Goal: Information Seeking & Learning: Compare options

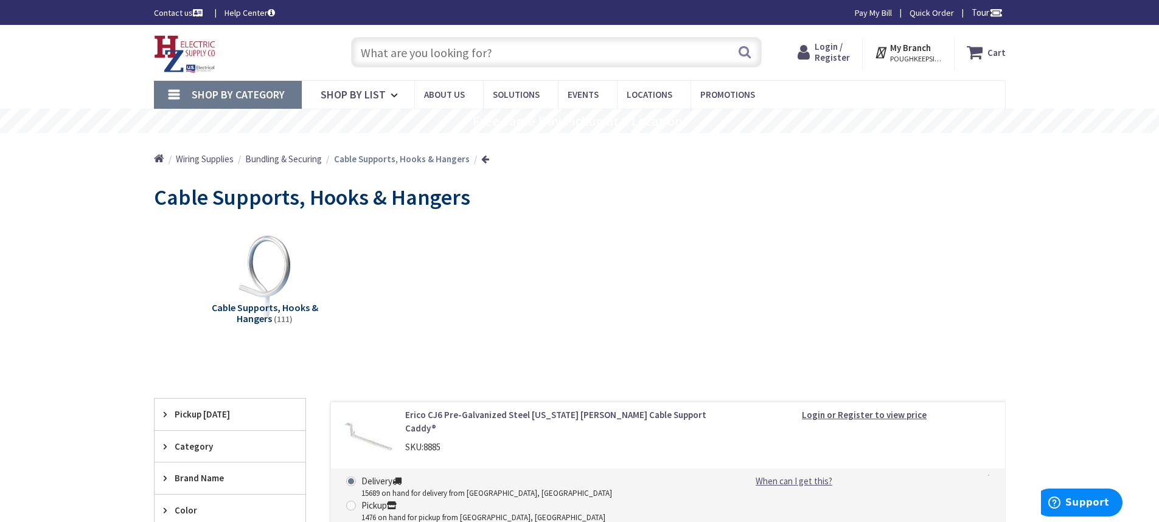
click at [246, 312] on span "Cable Supports, Hooks & Hangers" at bounding box center [265, 313] width 106 height 23
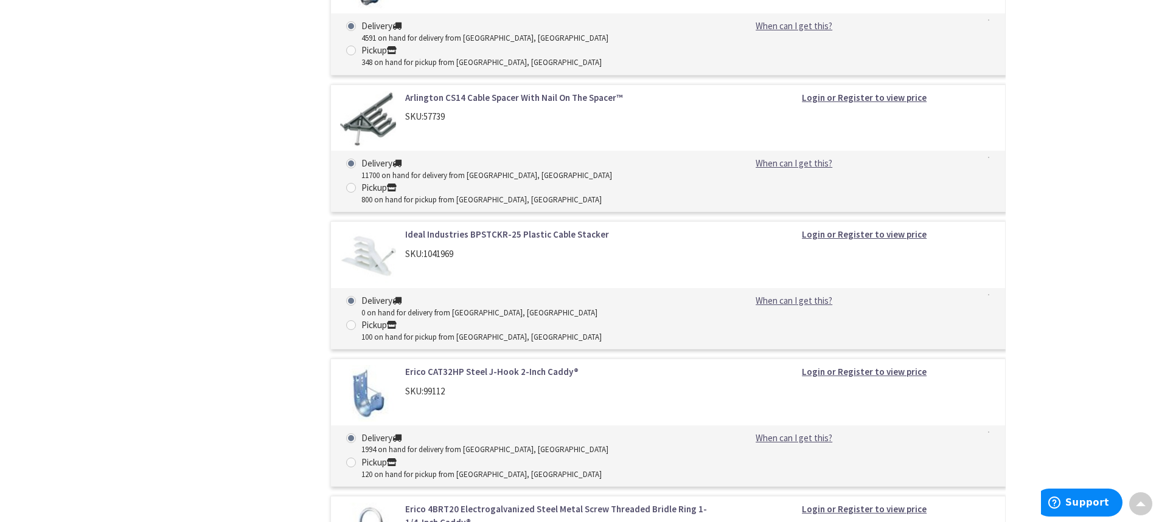
scroll to position [741, 0]
click at [622, 502] on link "Erico 4BRT20 Electrogalvanized Steel Metal Screw Threaded Bridle Ring 1-1/4-Inc…" at bounding box center [560, 515] width 310 height 26
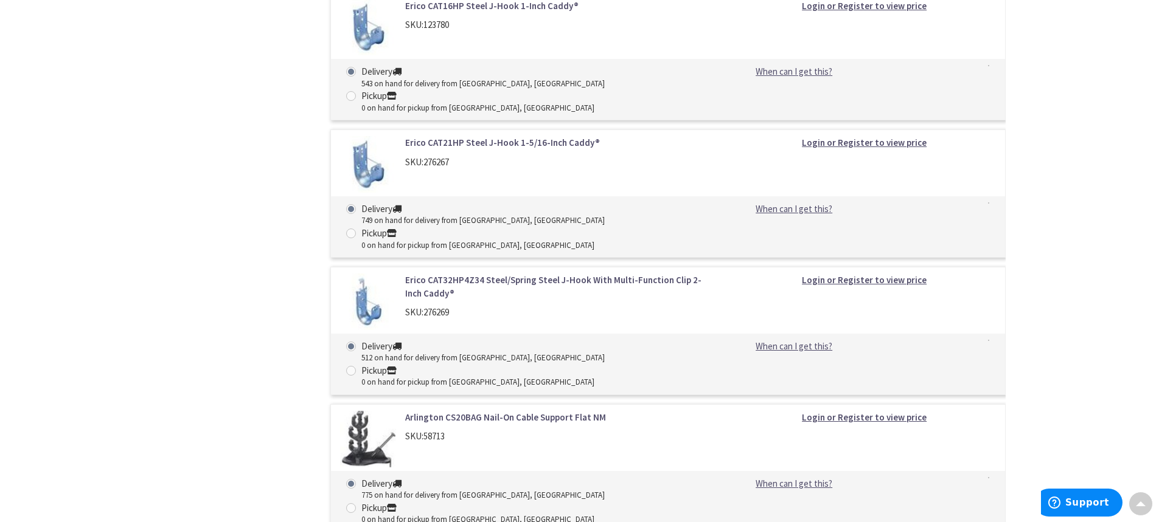
scroll to position [2036, 0]
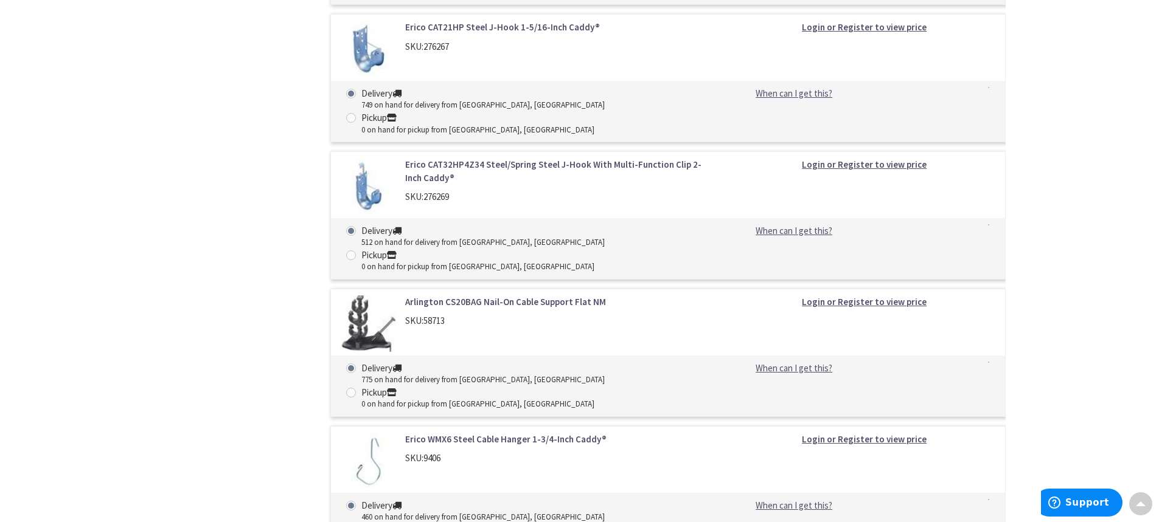
drag, startPoint x: 399, startPoint y: 185, endPoint x: 467, endPoint y: 190, distance: 68.3
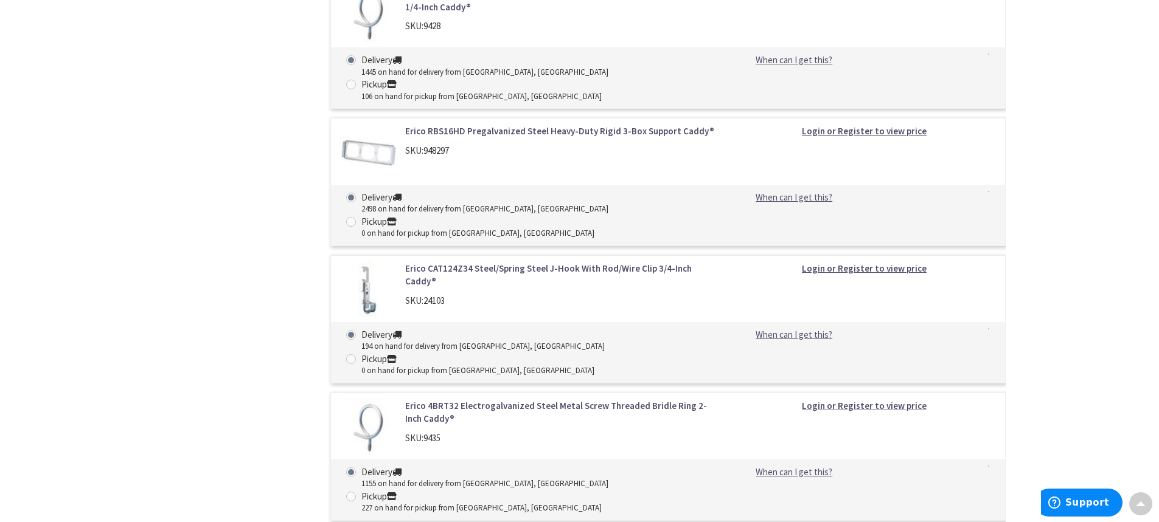
scroll to position [1002, 0]
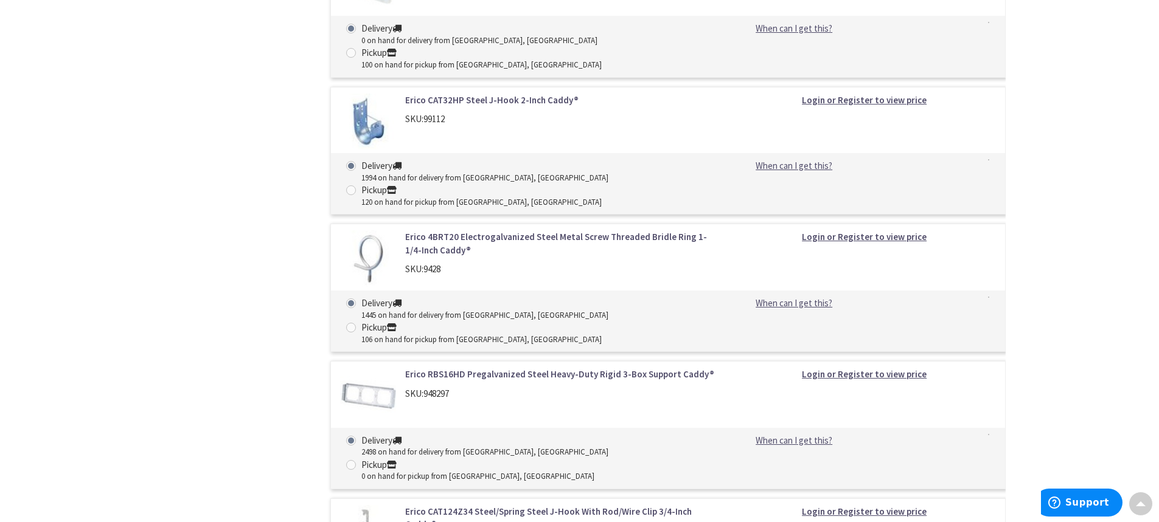
drag, startPoint x: 396, startPoint y: 428, endPoint x: 453, endPoint y: 428, distance: 56.6
copy link "Erico 4BRT32"
